Goal: Information Seeking & Learning: Learn about a topic

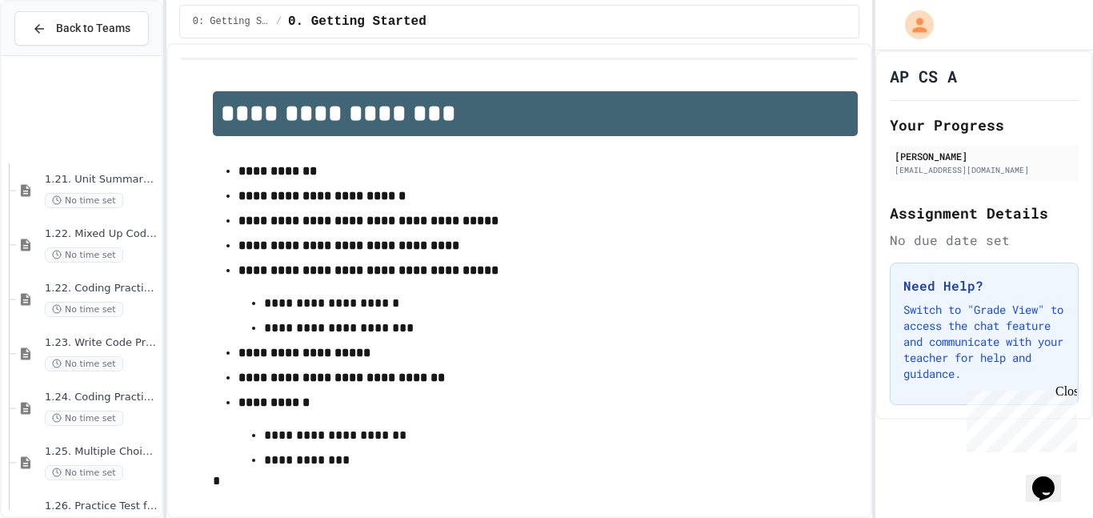
scroll to position [1586, 0]
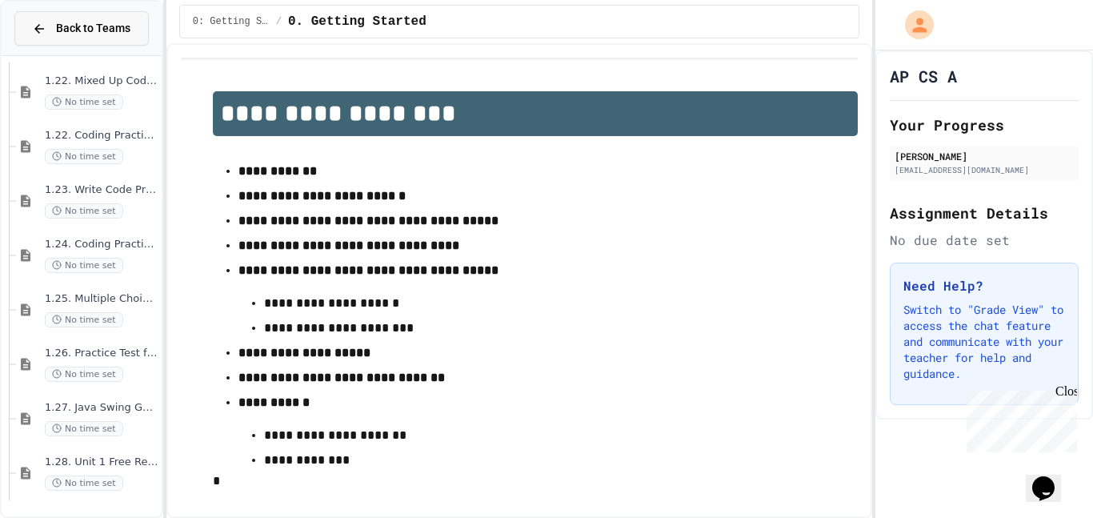
click at [36, 30] on icon at bounding box center [39, 29] width 14 height 14
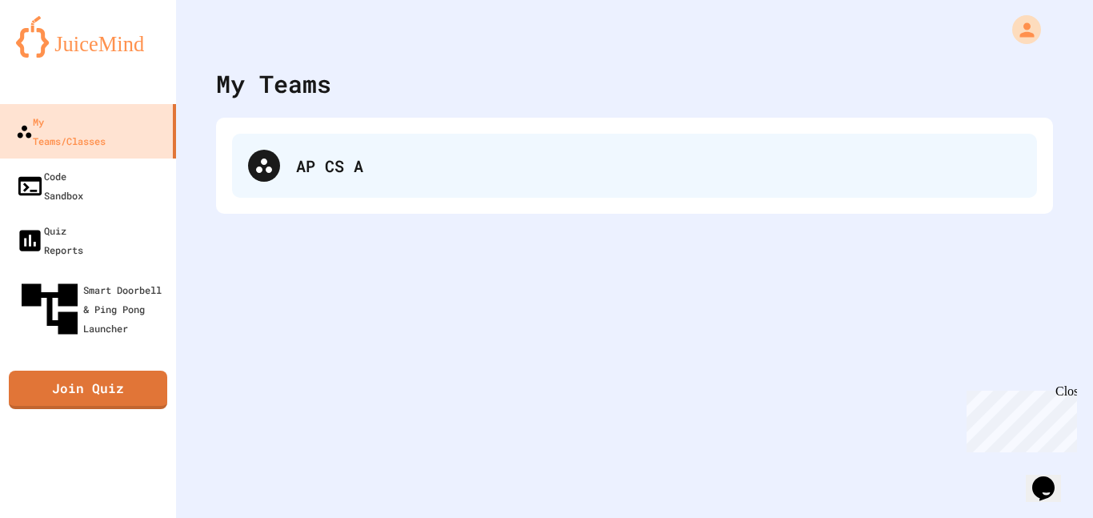
click at [400, 151] on div "AP CS A" at bounding box center [634, 166] width 805 height 64
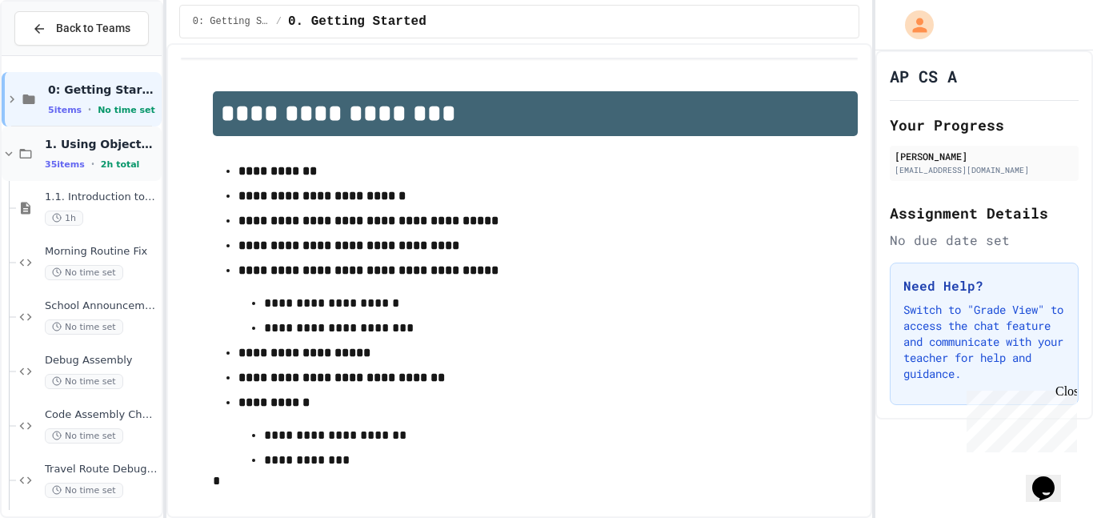
click at [17, 154] on icon at bounding box center [25, 153] width 19 height 14
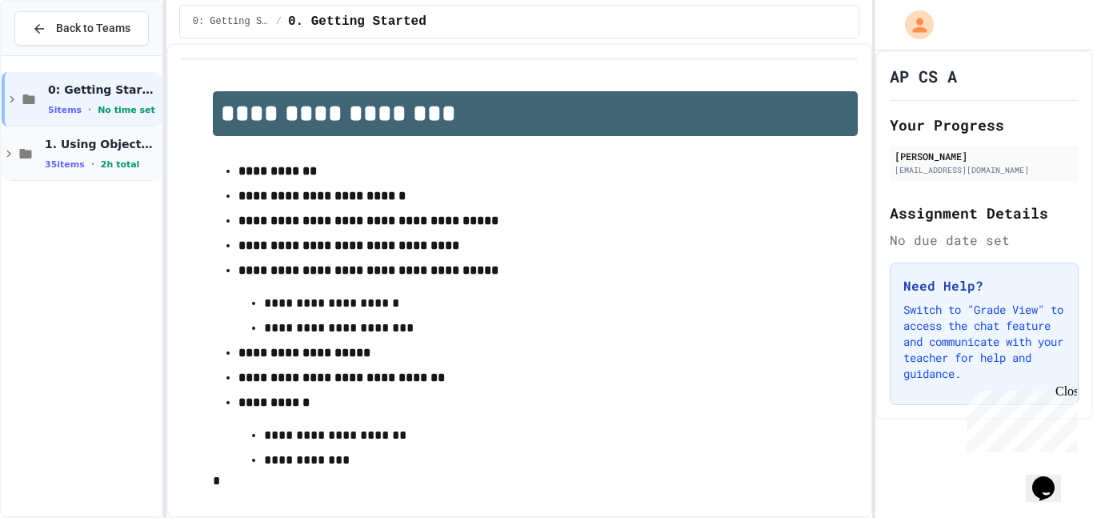
click at [54, 149] on span "1. Using Objects and Methods" at bounding box center [102, 144] width 114 height 14
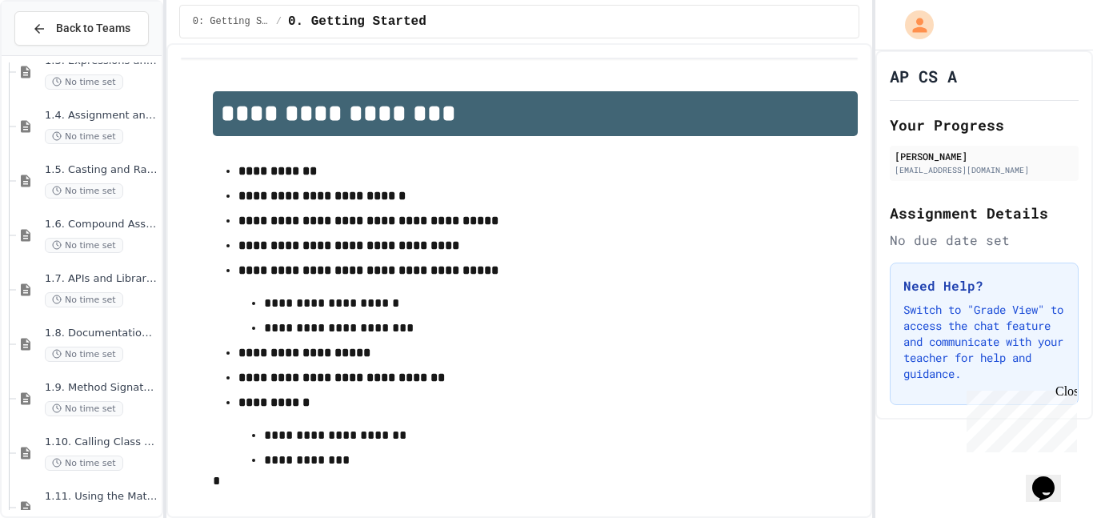
scroll to position [580, 0]
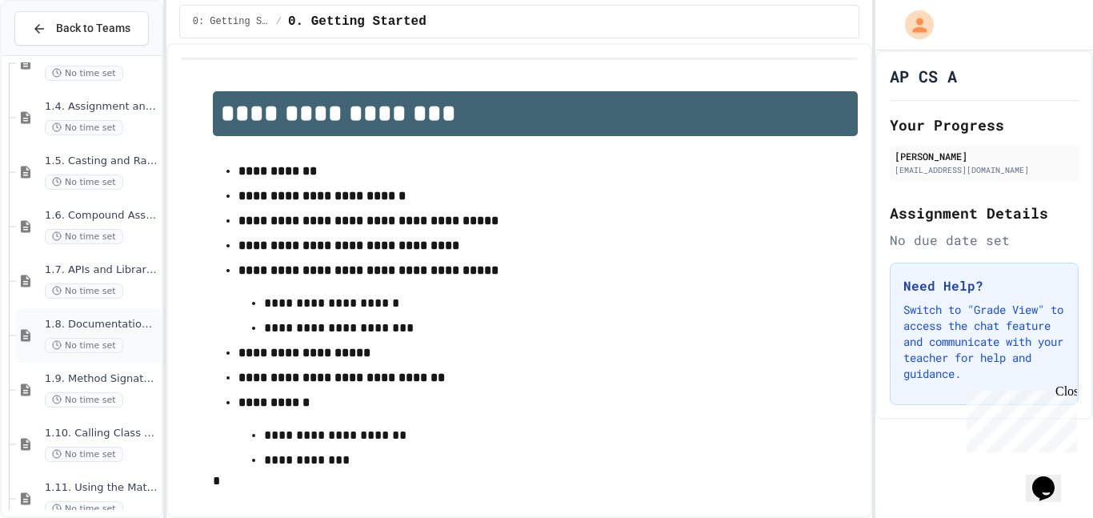
click at [104, 327] on span "1.8. Documentation with Comments and Preconditions" at bounding box center [102, 325] width 114 height 14
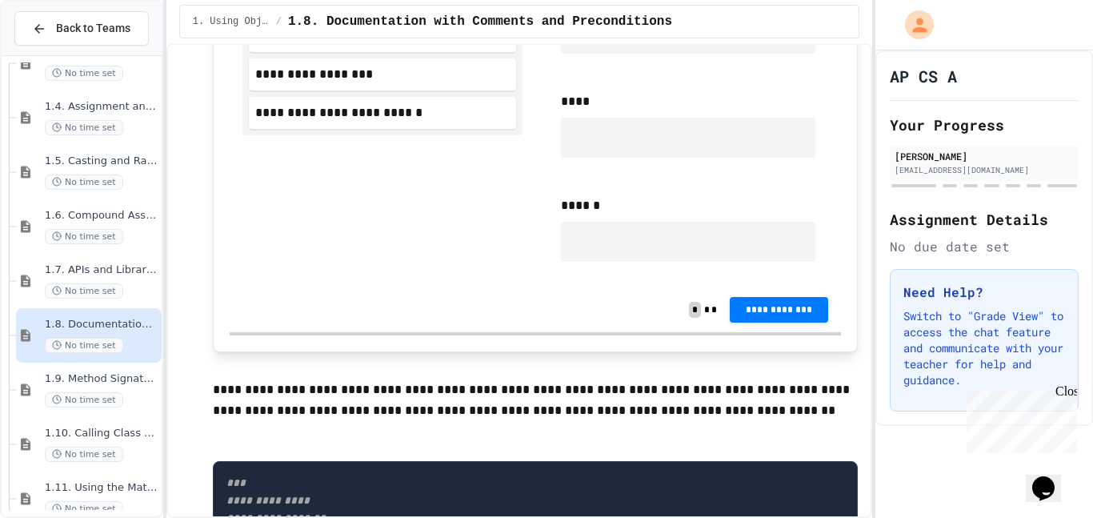
scroll to position [823, 0]
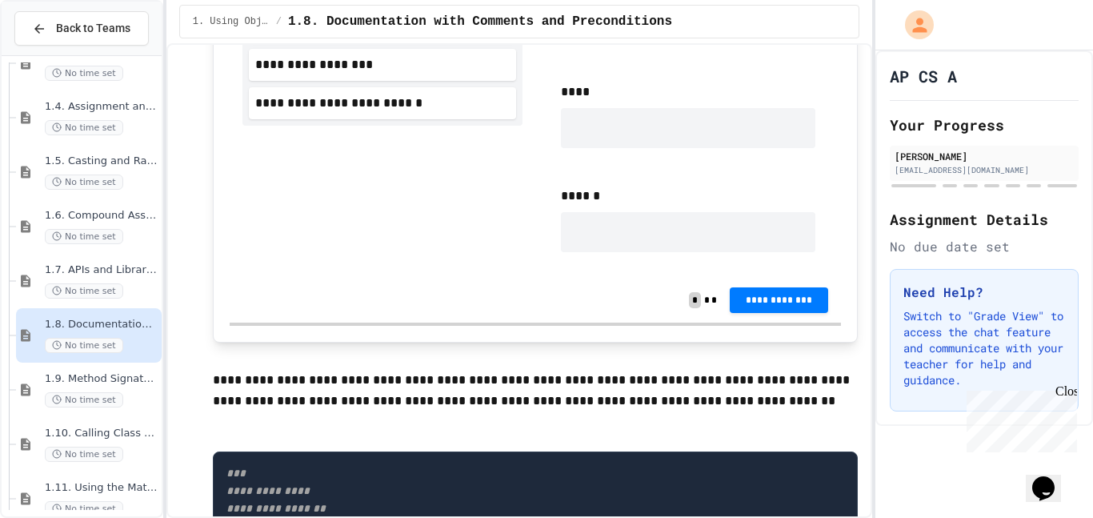
click at [620, 166] on div "** **** ******" at bounding box center [688, 115] width 280 height 299
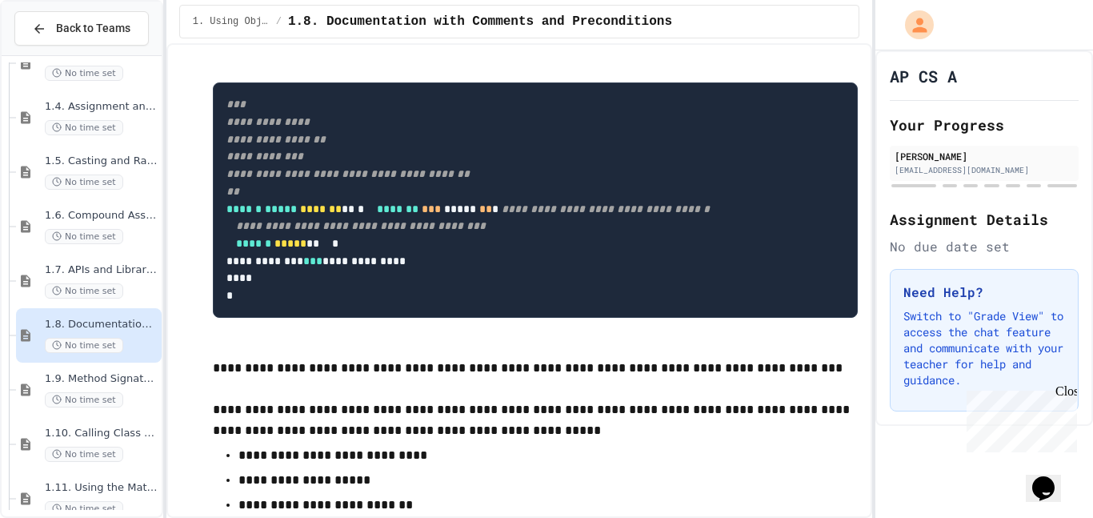
scroll to position [1191, 0]
